Goal: Task Accomplishment & Management: Use online tool/utility

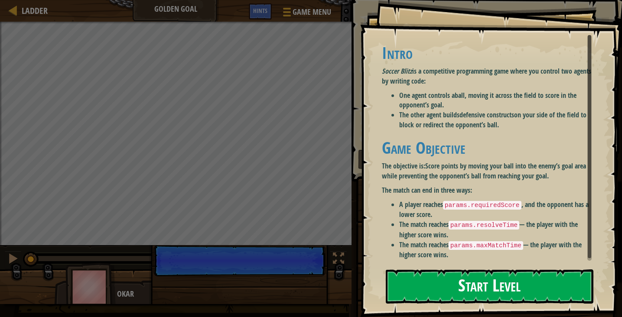
click at [540, 274] on button "Start Level" at bounding box center [490, 287] width 208 height 34
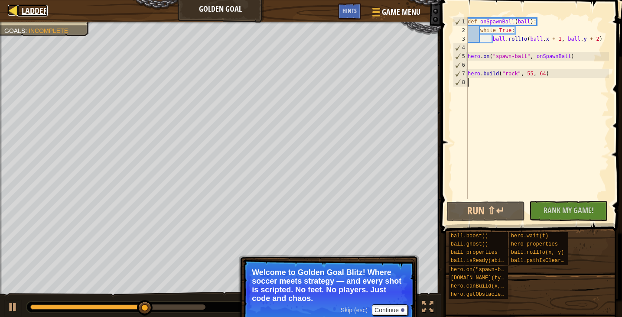
click at [23, 10] on span "Ladder" at bounding box center [35, 11] width 26 height 12
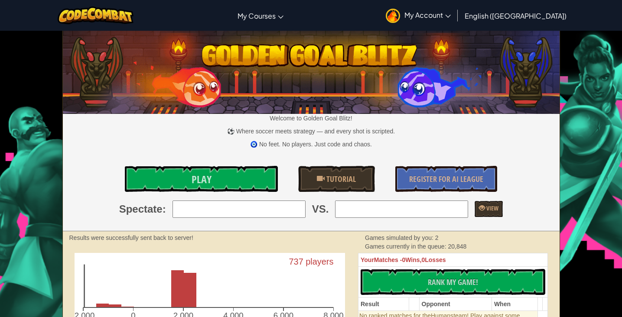
click at [455, 20] on link "My Account" at bounding box center [419, 15] width 74 height 27
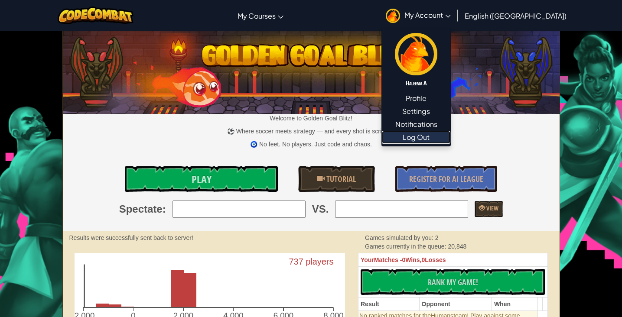
click at [451, 138] on link "Log Out" at bounding box center [416, 137] width 69 height 13
